Goal: Task Accomplishment & Management: Complete application form

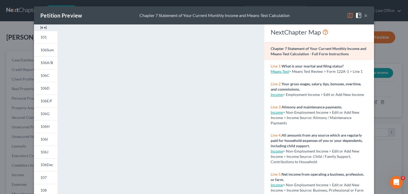
click at [364, 16] on button "×" at bounding box center [366, 15] width 4 height 6
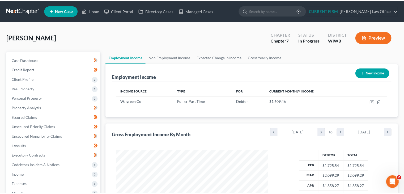
scroll to position [265385, 265315]
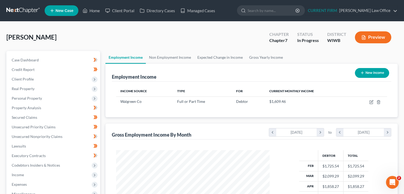
click at [211, 33] on div "Simmons, Susanne Upgraded Chapter Chapter 7 Status In Progress District WIWB Pr…" at bounding box center [201, 39] width 391 height 23
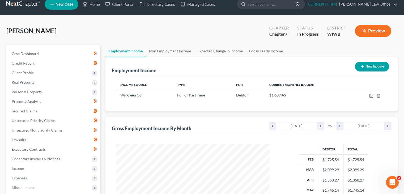
scroll to position [0, 0]
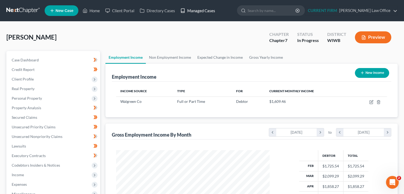
click at [209, 13] on link "Managed Cases" at bounding box center [198, 11] width 40 height 10
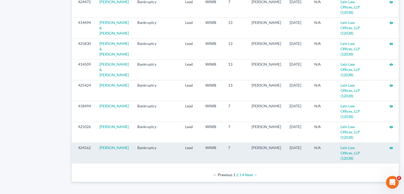
scroll to position [580, 0]
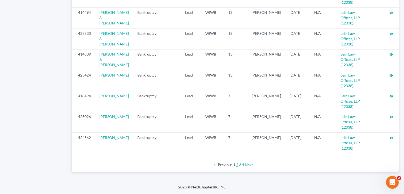
click at [237, 165] on link "2" at bounding box center [237, 164] width 2 height 5
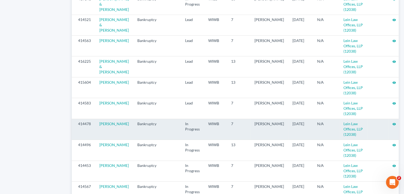
scroll to position [292, 0]
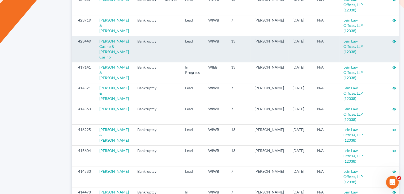
click at [392, 42] on icon "visibility" at bounding box center [394, 42] width 4 height 4
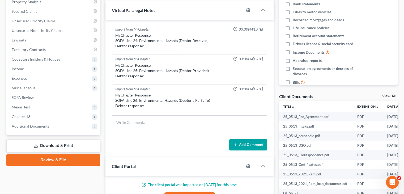
scroll to position [106, 0]
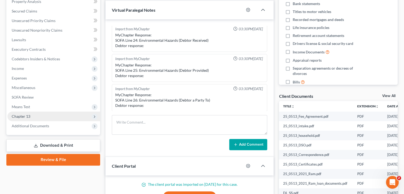
click at [36, 114] on span "Chapter 13" at bounding box center [53, 117] width 93 height 10
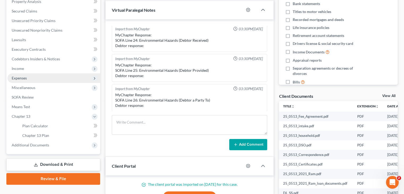
click at [24, 79] on span "Expenses" at bounding box center [19, 78] width 15 height 5
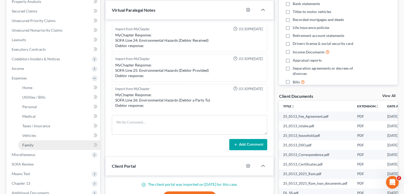
click at [29, 145] on span "Family" at bounding box center [27, 145] width 11 height 5
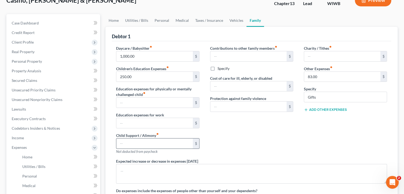
scroll to position [27, 0]
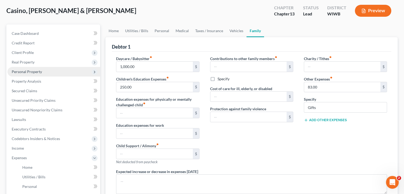
click at [36, 71] on span "Personal Property" at bounding box center [27, 71] width 30 height 5
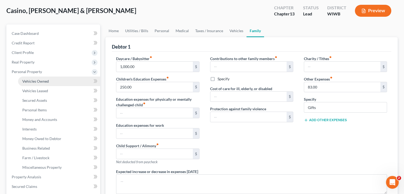
click at [41, 81] on span "Vehicles Owned" at bounding box center [35, 81] width 27 height 5
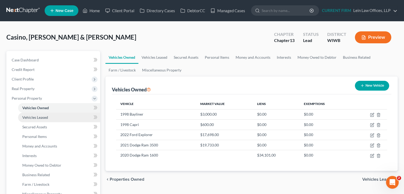
click at [50, 114] on link "Vehicles Leased" at bounding box center [59, 118] width 82 height 10
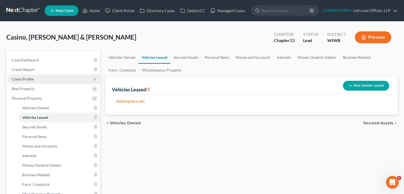
click at [36, 77] on span "Client Profile" at bounding box center [53, 79] width 93 height 10
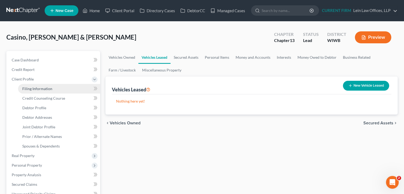
click at [51, 88] on span "Filing Information" at bounding box center [37, 88] width 30 height 5
select select "1"
select select "3"
select select "52"
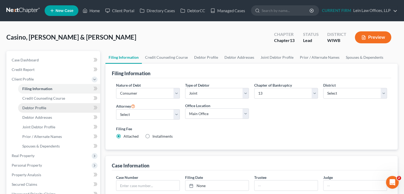
click at [52, 107] on link "Debtor Profile" at bounding box center [59, 108] width 82 height 10
select select "1"
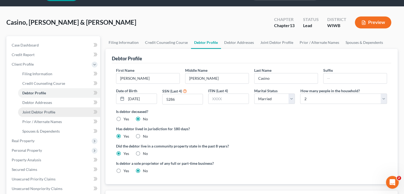
scroll to position [27, 0]
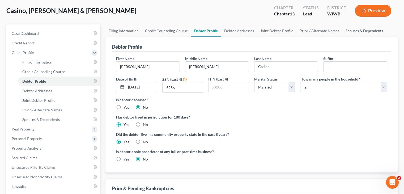
click at [358, 33] on link "Spouses & Dependents" at bounding box center [364, 30] width 44 height 13
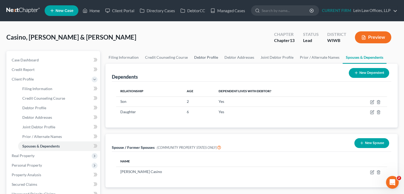
click at [203, 58] on link "Debtor Profile" at bounding box center [206, 57] width 30 height 13
select select "1"
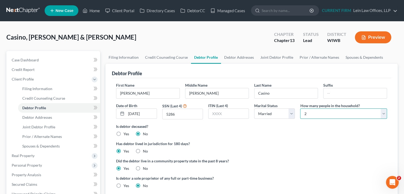
click at [320, 114] on select "Select 1 2 3 4 5 6 7 8 9 10 11 12 13 14 15 16 17 18 19 20" at bounding box center [343, 113] width 87 height 11
select select "3"
click at [300, 108] on select "Select 1 2 3 4 5 6 7 8 9 10 11 12 13 14 15 16 17 18 19 20" at bounding box center [343, 113] width 87 height 11
click at [291, 126] on label "Is debtor deceased?" at bounding box center [251, 126] width 271 height 6
click at [233, 57] on link "Debtor Addresses" at bounding box center [239, 57] width 36 height 13
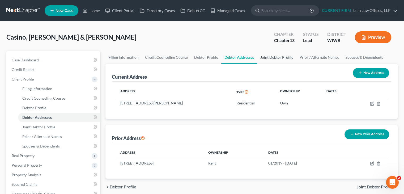
click at [264, 57] on link "Joint Debtor Profile" at bounding box center [276, 57] width 39 height 13
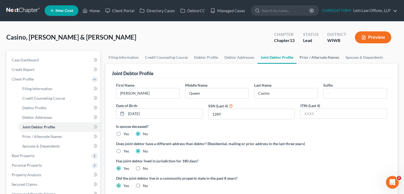
click at [311, 58] on link "Prior / Alternate Names" at bounding box center [319, 57] width 46 height 13
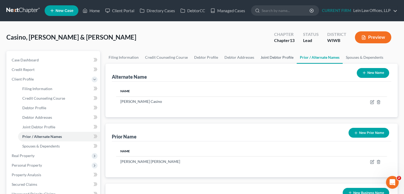
click at [285, 57] on link "Joint Debtor Profile" at bounding box center [276, 57] width 39 height 13
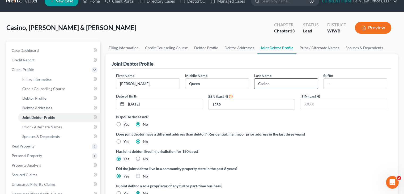
scroll to position [27, 0]
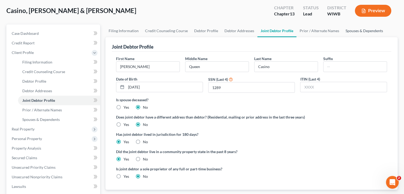
click at [360, 29] on link "Spouses & Dependents" at bounding box center [364, 30] width 44 height 13
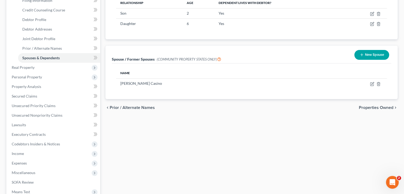
scroll to position [106, 0]
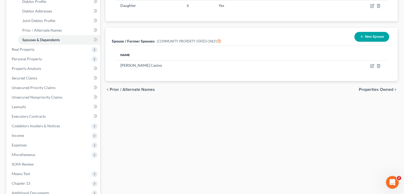
click at [378, 89] on span "Properties Owned" at bounding box center [376, 89] width 35 height 4
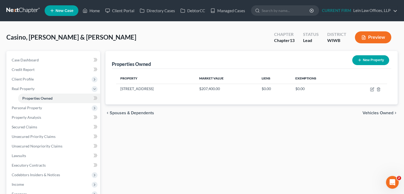
click at [382, 114] on span "Vehicles Owned" at bounding box center [377, 113] width 31 height 4
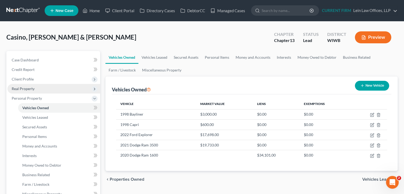
click at [32, 90] on span "Real Property" at bounding box center [23, 88] width 23 height 5
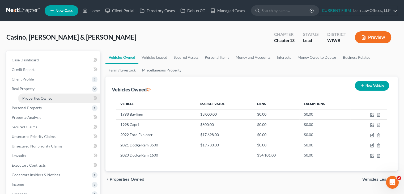
click at [36, 98] on span "Properties Owned" at bounding box center [37, 98] width 30 height 5
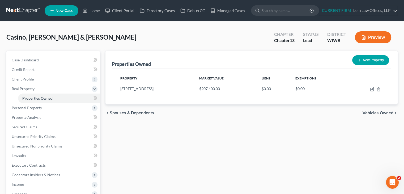
click at [277, 128] on div "Properties Owned New Property Property Market Value Liens Exemptions 903 10 1/2…" at bounding box center [251, 166] width 297 height 230
click at [380, 112] on span "Vehicles Owned" at bounding box center [377, 113] width 31 height 4
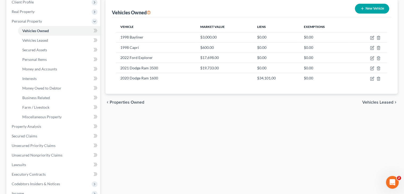
scroll to position [80, 0]
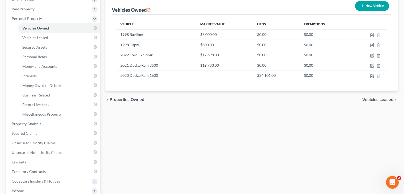
click at [378, 98] on span "Vehicles Leased" at bounding box center [377, 99] width 31 height 4
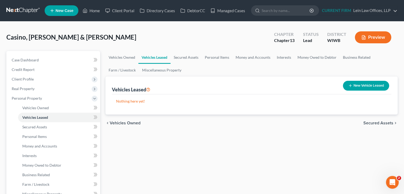
click at [374, 122] on span "Secured Assets" at bounding box center [378, 123] width 30 height 4
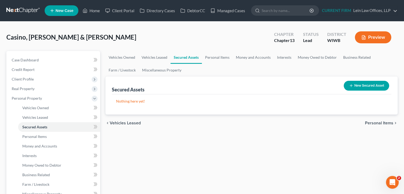
click at [373, 119] on div "chevron_left Vehicles Leased Personal Items chevron_right" at bounding box center [251, 122] width 292 height 17
click at [373, 121] on span "Personal Items" at bounding box center [379, 123] width 28 height 4
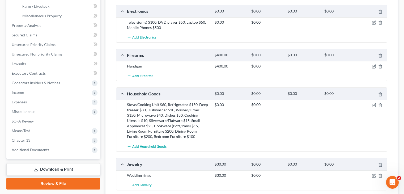
scroll to position [186, 0]
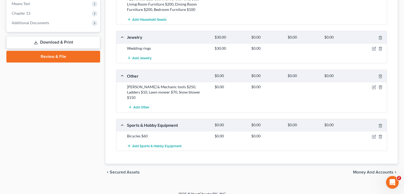
click at [361, 170] on span "Money and Accounts" at bounding box center [373, 172] width 40 height 4
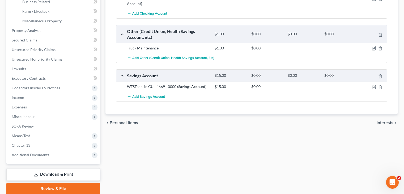
scroll to position [186, 0]
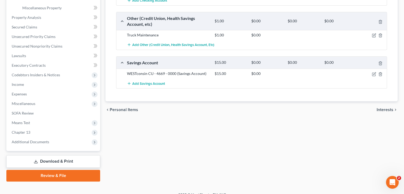
click at [283, 115] on div "Vehicles Owned Vehicles Leased Secured Assets Personal Items Money and Accounts…" at bounding box center [251, 23] width 297 height 316
click at [384, 108] on span "Interests" at bounding box center [384, 110] width 17 height 4
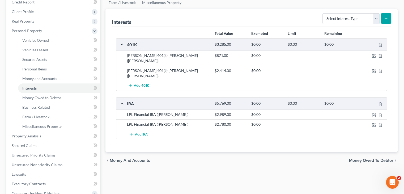
scroll to position [80, 0]
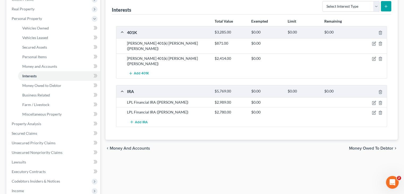
click at [382, 146] on span "Money Owed to Debtor" at bounding box center [371, 148] width 44 height 4
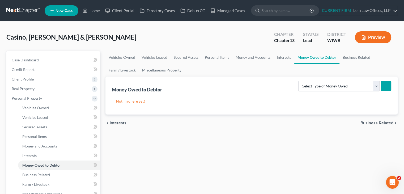
click at [379, 123] on span "Business Related" at bounding box center [376, 123] width 33 height 4
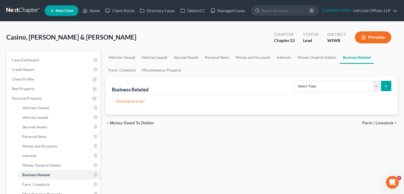
click at [379, 123] on span "Farm / Livestock" at bounding box center [377, 123] width 31 height 4
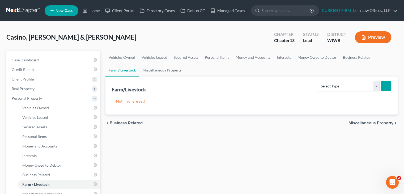
click at [379, 122] on span "Miscellaneous Property" at bounding box center [370, 123] width 45 height 4
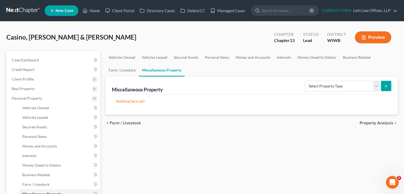
click at [379, 122] on span "Property Analysis" at bounding box center [376, 123] width 34 height 4
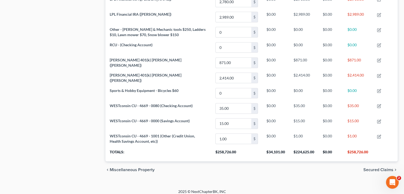
scroll to position [383, 0]
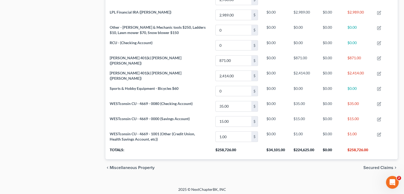
click at [372, 163] on div "chevron_left Miscellaneous Property Secured Claims chevron_right" at bounding box center [251, 167] width 292 height 17
click at [371, 166] on span "Secured Claims" at bounding box center [378, 167] width 30 height 4
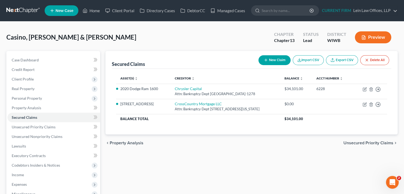
click at [367, 142] on span "Unsecured Priority Claims" at bounding box center [368, 143] width 50 height 4
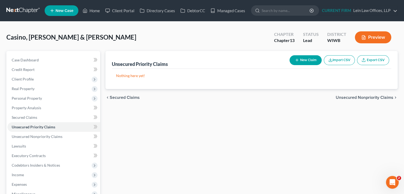
click at [368, 96] on span "Unsecured Nonpriority Claims" at bounding box center [365, 97] width 58 height 4
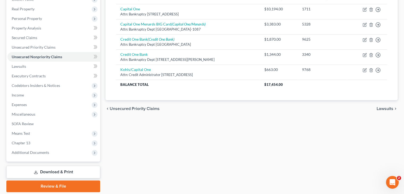
scroll to position [53, 0]
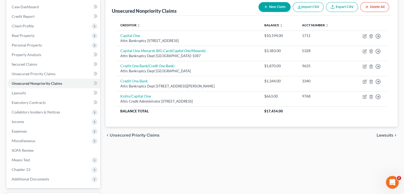
click at [383, 133] on span "Lawsuits" at bounding box center [384, 135] width 17 height 4
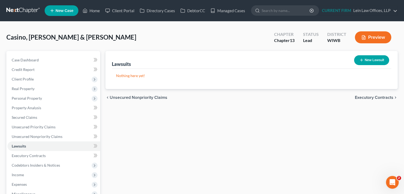
click at [382, 99] on span "Executory Contracts" at bounding box center [374, 97] width 38 height 4
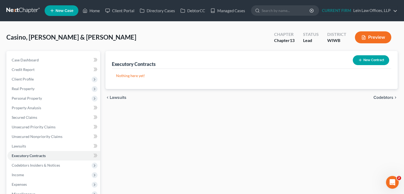
click at [382, 99] on span "Codebtors" at bounding box center [383, 97] width 20 height 4
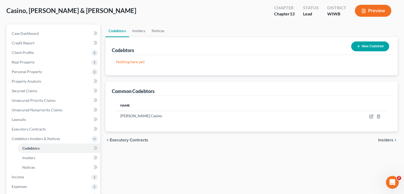
scroll to position [53, 0]
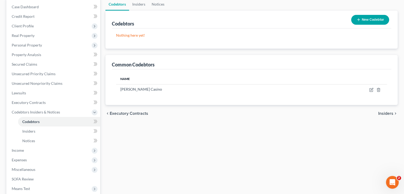
click at [387, 113] on span "Insiders" at bounding box center [385, 113] width 15 height 4
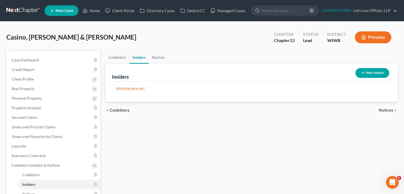
click at [383, 111] on span "Notices" at bounding box center [386, 110] width 15 height 4
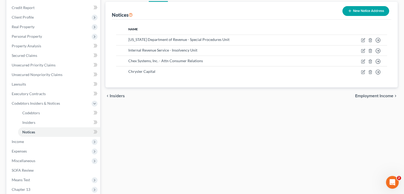
scroll to position [80, 0]
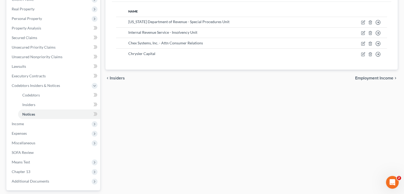
click at [364, 78] on span "Employment Income" at bounding box center [374, 78] width 38 height 4
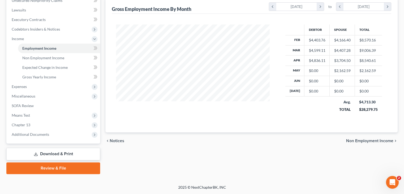
click at [371, 140] on span "Non Employment Income" at bounding box center [369, 141] width 47 height 4
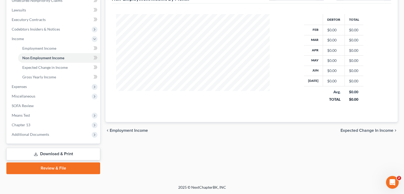
click at [373, 129] on span "Expected Change in Income" at bounding box center [366, 130] width 53 height 4
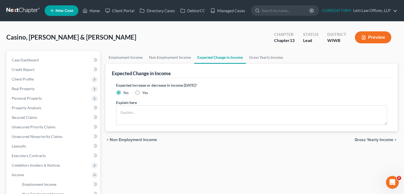
click at [373, 140] on span "Gross Yearly Income" at bounding box center [373, 140] width 39 height 4
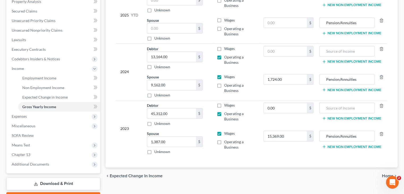
click at [384, 171] on div "chevron_left Expected Change in Income Home chevron_right" at bounding box center [251, 175] width 292 height 17
click at [383, 174] on span "Home" at bounding box center [387, 176] width 11 height 4
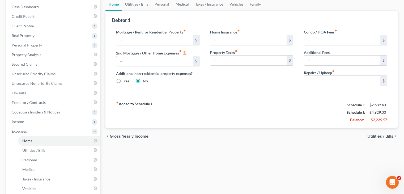
click at [385, 136] on span "Utilities / Bills" at bounding box center [380, 136] width 26 height 4
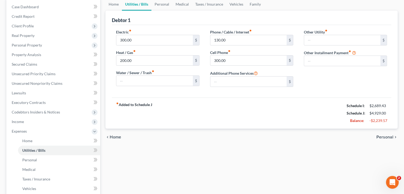
click at [144, 150] on div "Home Utilities / Bills Personal Medical Taxes / Insurance Vehicles Family Debto…" at bounding box center [251, 142] width 297 height 288
